Goal: Find specific page/section: Find specific page/section

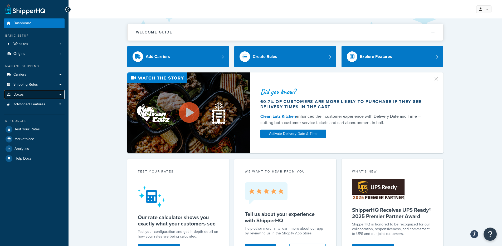
click at [37, 91] on link "Boxes" at bounding box center [34, 95] width 61 height 10
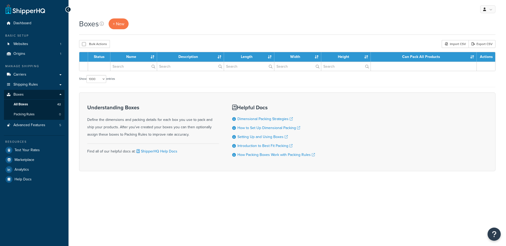
select select "1000"
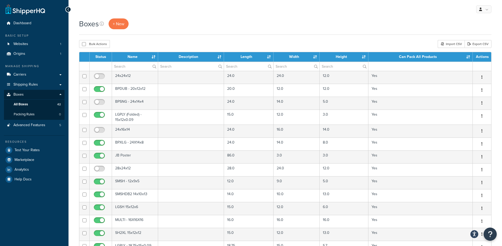
click at [246, 56] on th "Length" at bounding box center [249, 56] width 50 height 9
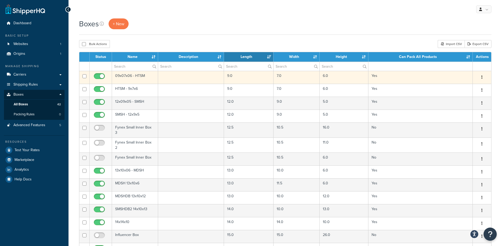
click at [141, 77] on td "09x07x06 - HTSM" at bounding box center [135, 77] width 46 height 13
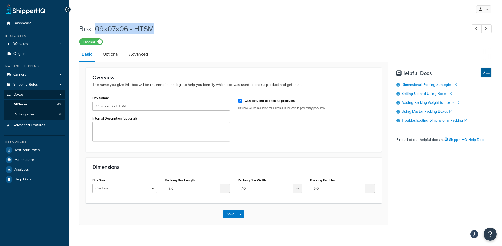
drag, startPoint x: 153, startPoint y: 31, endPoint x: 97, endPoint y: 29, distance: 55.9
click at [97, 29] on h1 "Box: 09x07x06 - HTSM" at bounding box center [270, 29] width 383 height 10
copy h1 "09x07x06 - HTSM"
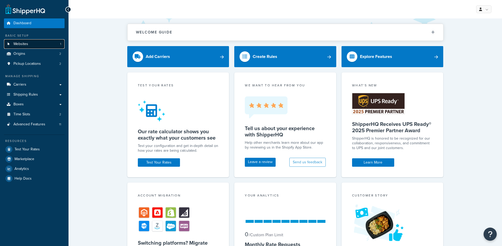
click at [36, 43] on link "Websites 1" at bounding box center [34, 44] width 61 height 10
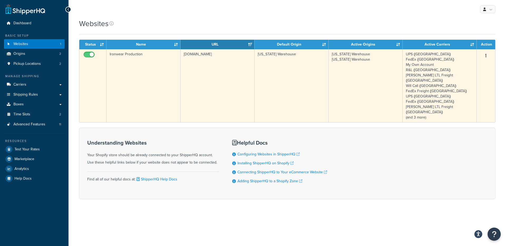
click at [210, 71] on td "[DOMAIN_NAME]" at bounding box center [218, 85] width 74 height 73
